Goal: Information Seeking & Learning: Learn about a topic

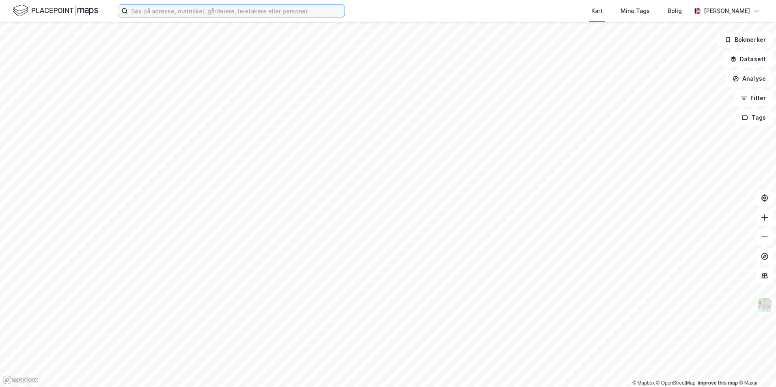
click at [162, 10] on input at bounding box center [236, 11] width 217 height 12
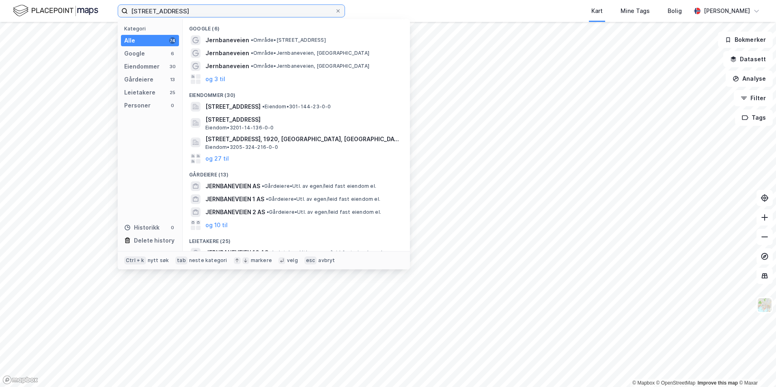
type input "[STREET_ADDRESS]"
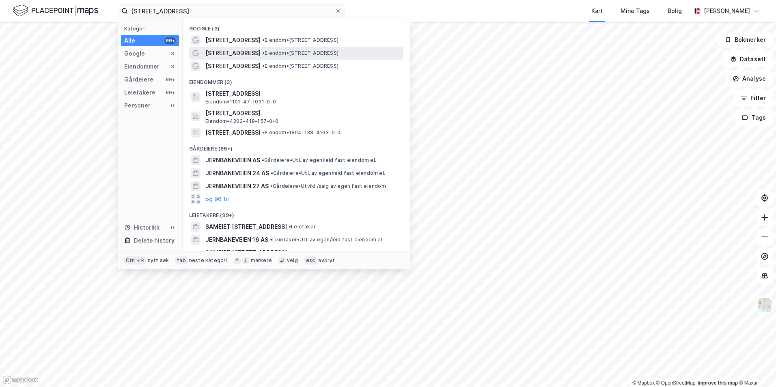
click at [262, 50] on span "•" at bounding box center [263, 53] width 2 height 6
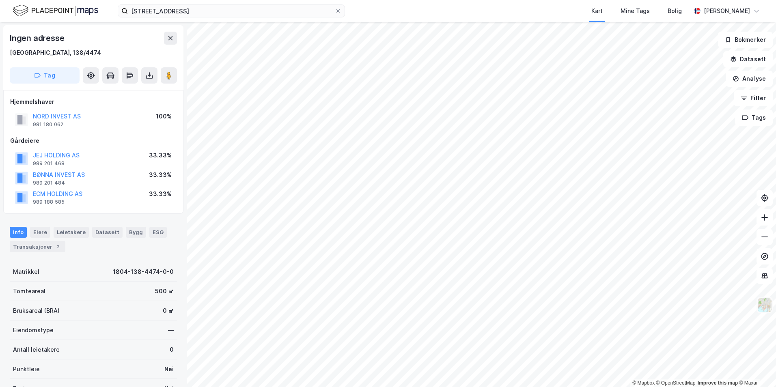
click at [765, 310] on img at bounding box center [764, 305] width 15 height 15
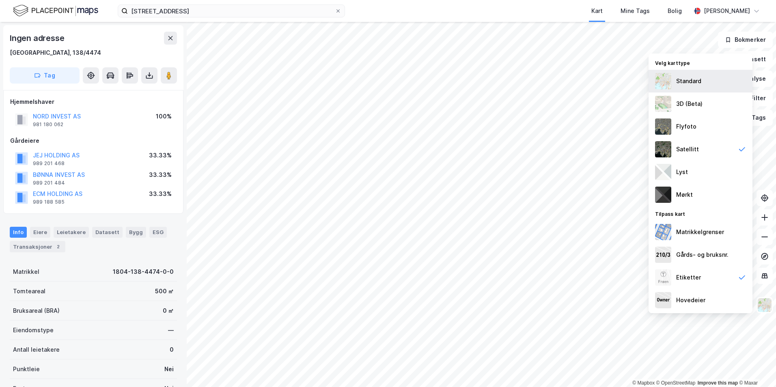
click at [666, 78] on img at bounding box center [663, 81] width 16 height 16
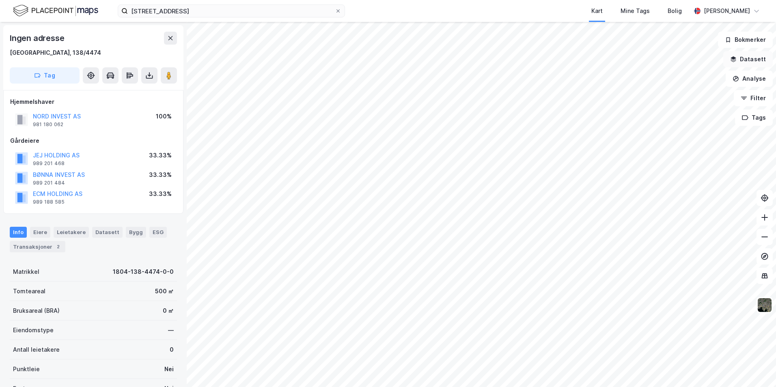
click at [752, 59] on button "Datasett" at bounding box center [748, 59] width 50 height 16
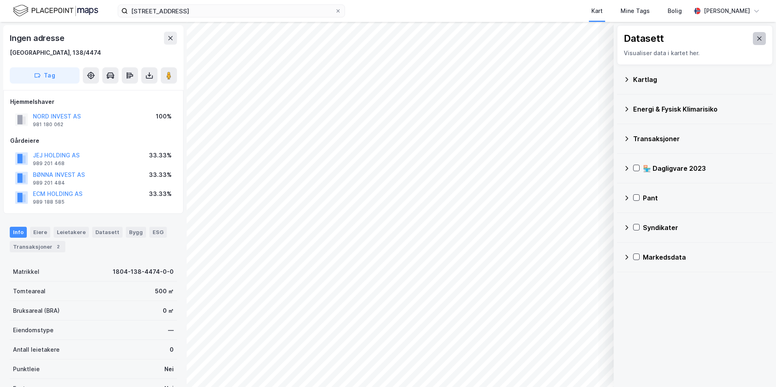
click at [756, 36] on icon at bounding box center [759, 38] width 6 height 6
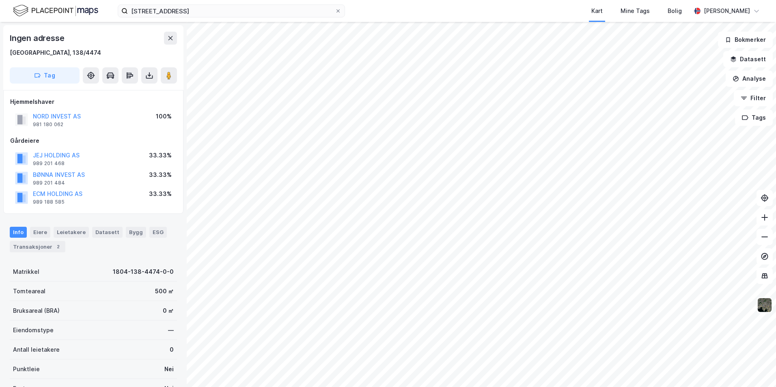
click at [768, 300] on img at bounding box center [764, 305] width 15 height 15
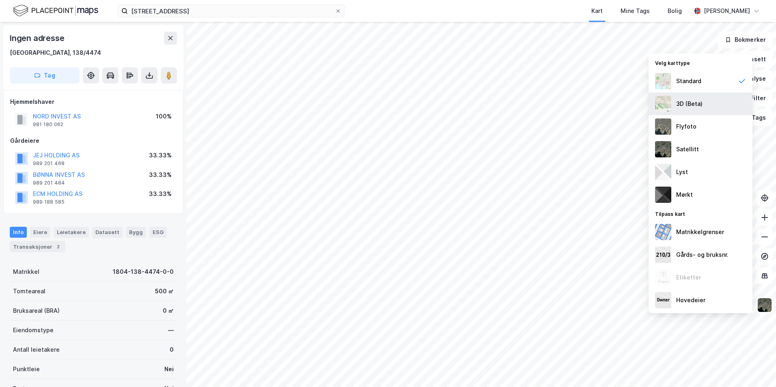
click at [693, 106] on div "3D (Beta)" at bounding box center [689, 104] width 26 height 10
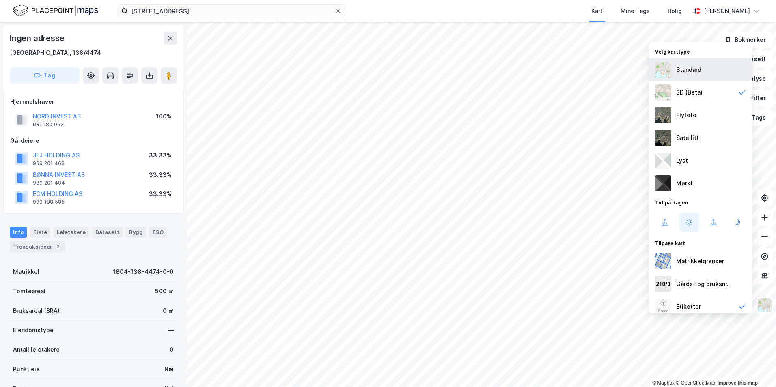
click at [700, 70] on div "Standard" at bounding box center [688, 70] width 25 height 10
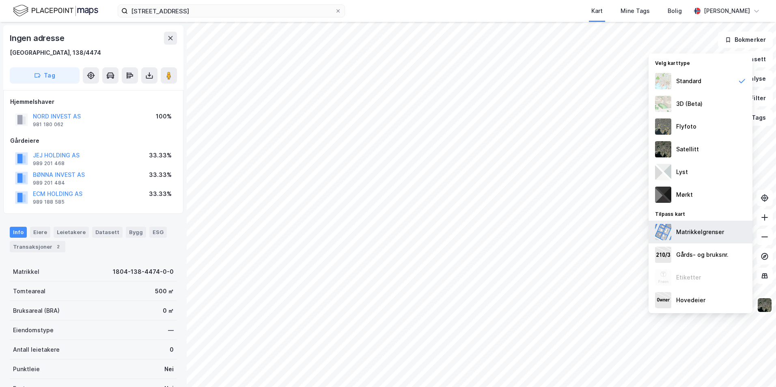
click at [683, 235] on div "Matrikkelgrenser" at bounding box center [700, 232] width 48 height 10
